Goal: Transaction & Acquisition: Obtain resource

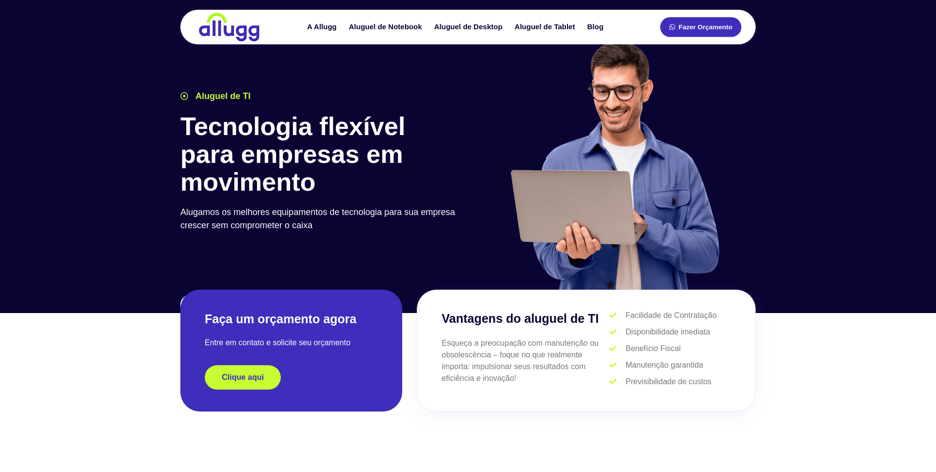
click at [710, 30] on span "Fazer Orçamento" at bounding box center [706, 27] width 54 height 7
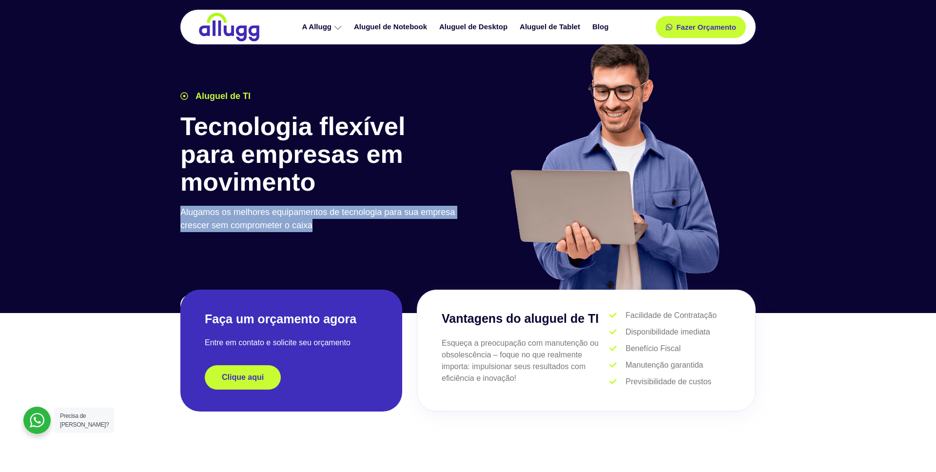
drag, startPoint x: 181, startPoint y: 215, endPoint x: 340, endPoint y: 232, distance: 159.9
click at [339, 232] on div "Alugamos os melhores equipamentos de tecnologia para sua empresa crescer sem co…" at bounding box center [321, 222] width 283 height 33
click at [359, 233] on div "Alugamos os melhores equipamentos de tecnologia para sua empresa crescer sem co…" at bounding box center [321, 222] width 283 height 33
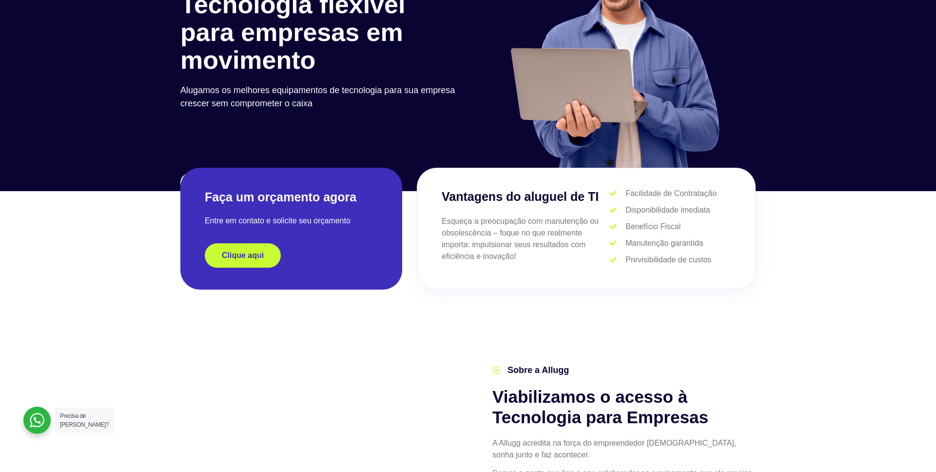
scroll to position [124, 0]
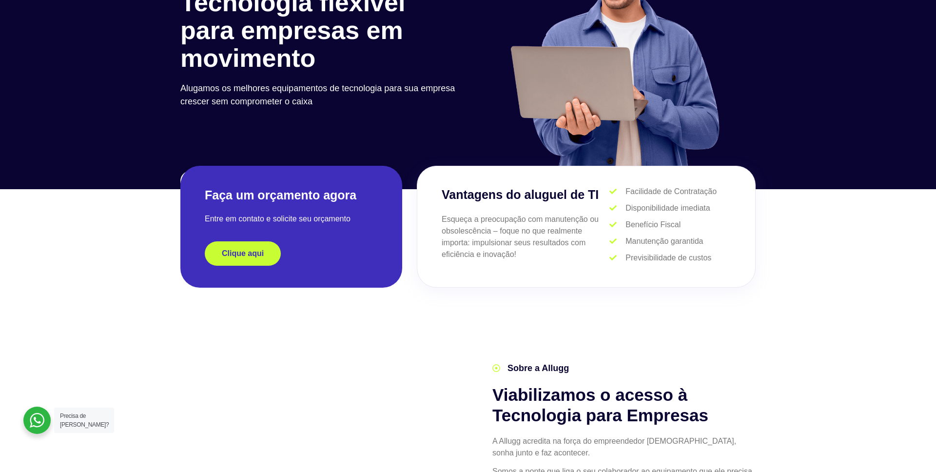
click at [243, 268] on div at bounding box center [291, 227] width 222 height 122
click at [247, 254] on span "Clique aqui" at bounding box center [243, 254] width 42 height 8
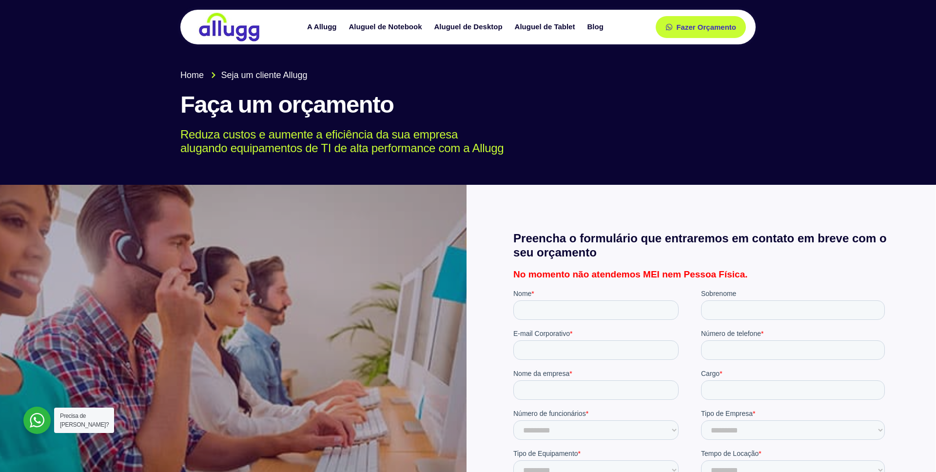
click at [374, 26] on link "Aluguel de Notebook" at bounding box center [386, 27] width 85 height 17
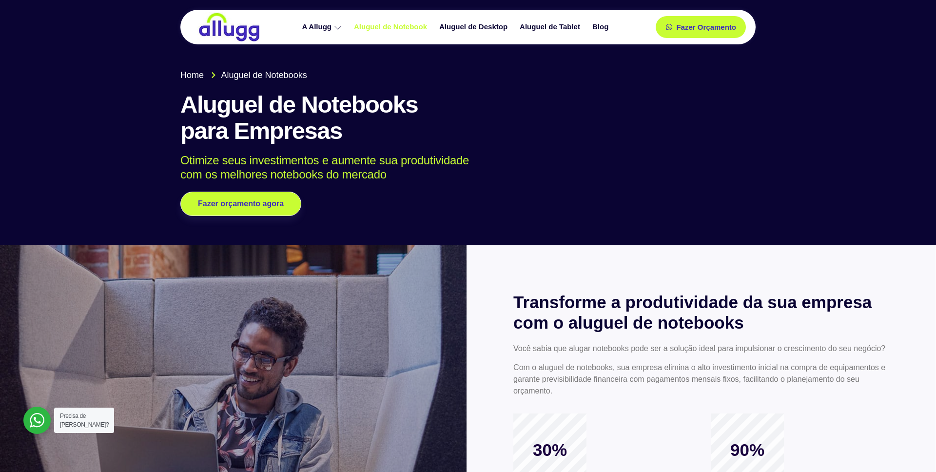
click at [220, 35] on img at bounding box center [228, 27] width 63 height 30
click at [234, 23] on img at bounding box center [228, 27] width 63 height 30
click at [217, 28] on img at bounding box center [228, 27] width 63 height 30
